Goal: Task Accomplishment & Management: Manage account settings

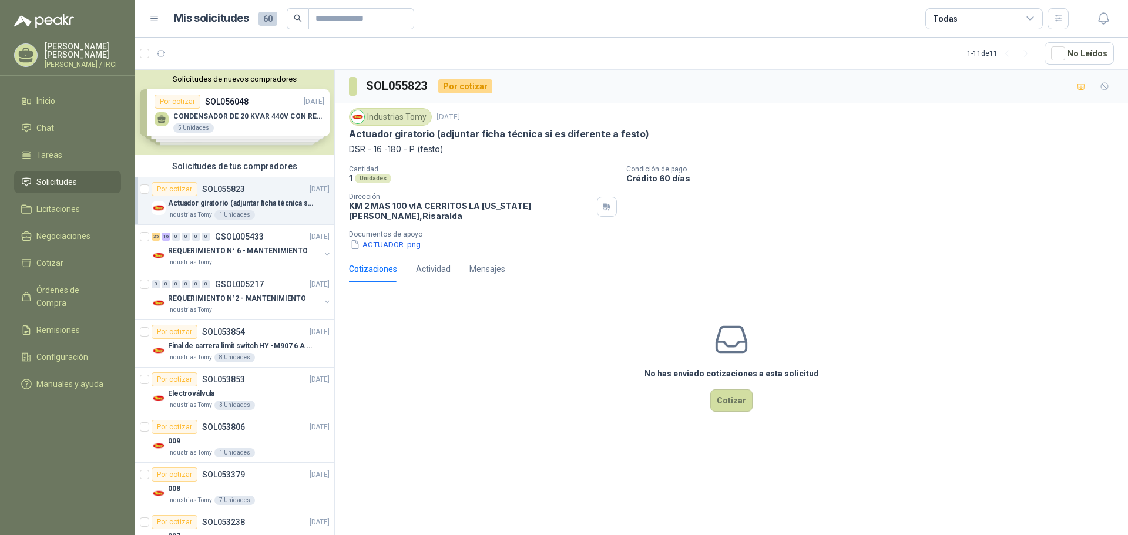
click at [55, 180] on link "Solicitudes" at bounding box center [67, 182] width 107 height 22
